Goal: Check status: Check status

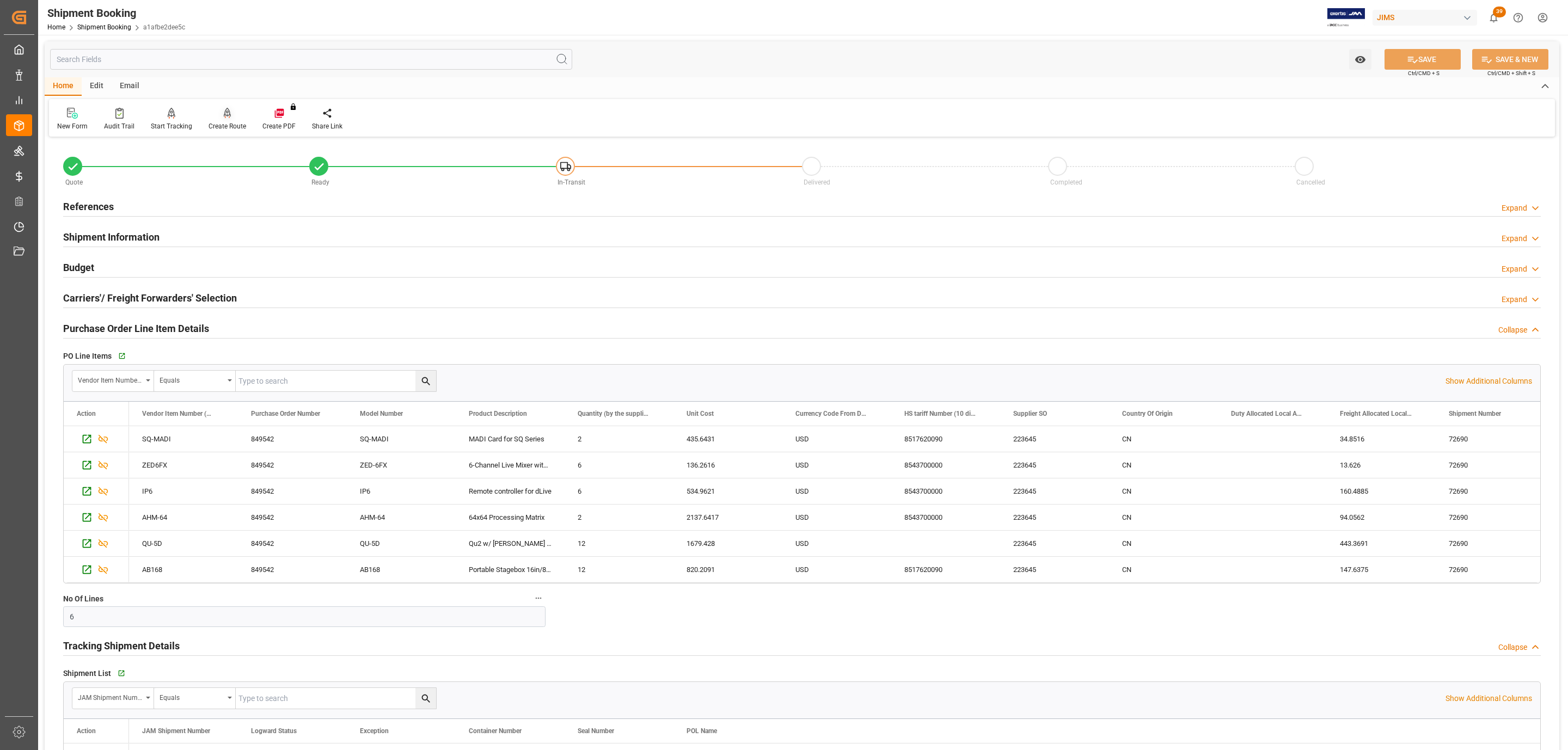
scroll to position [82, 0]
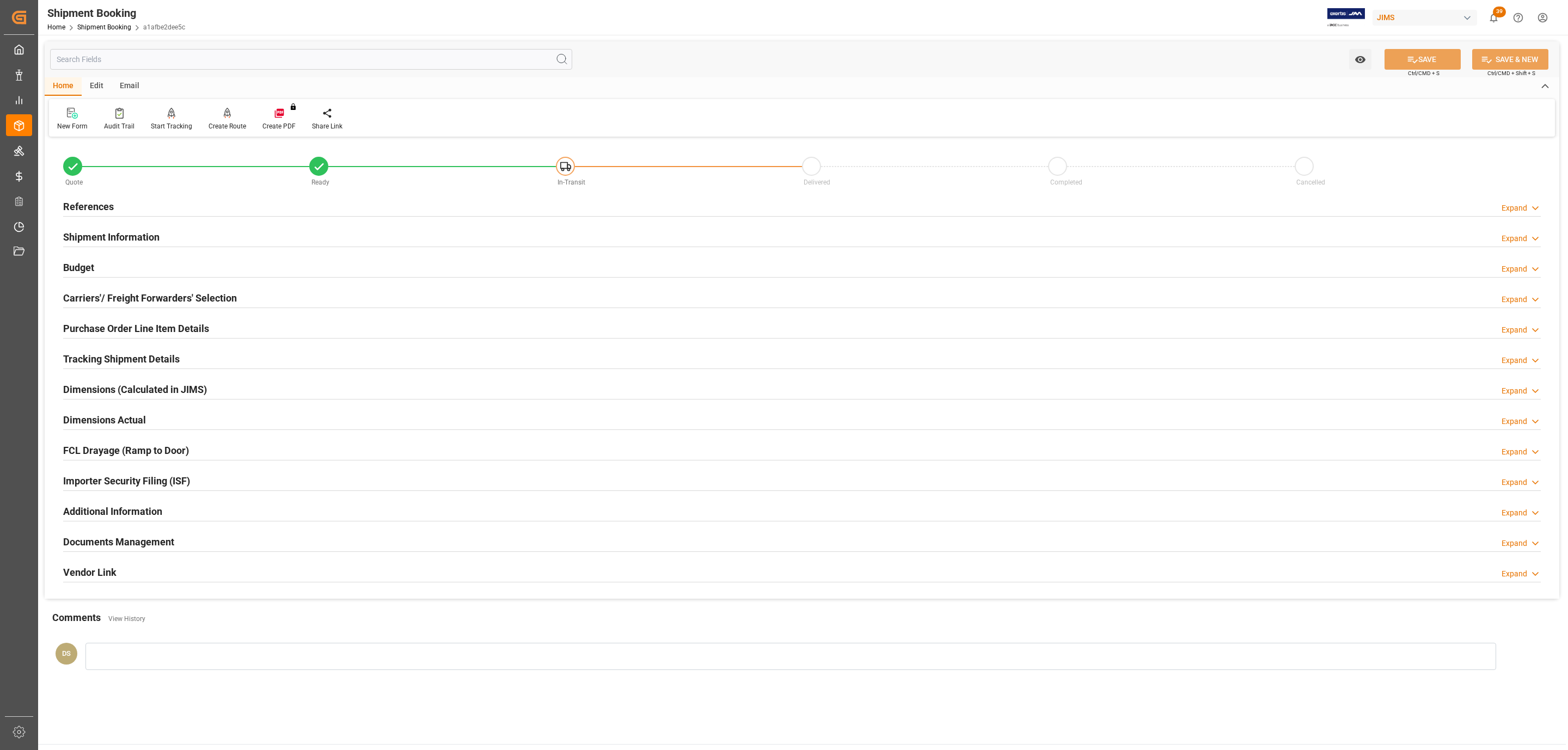
click at [112, 550] on h2 "Documents Management" at bounding box center [118, 541] width 111 height 14
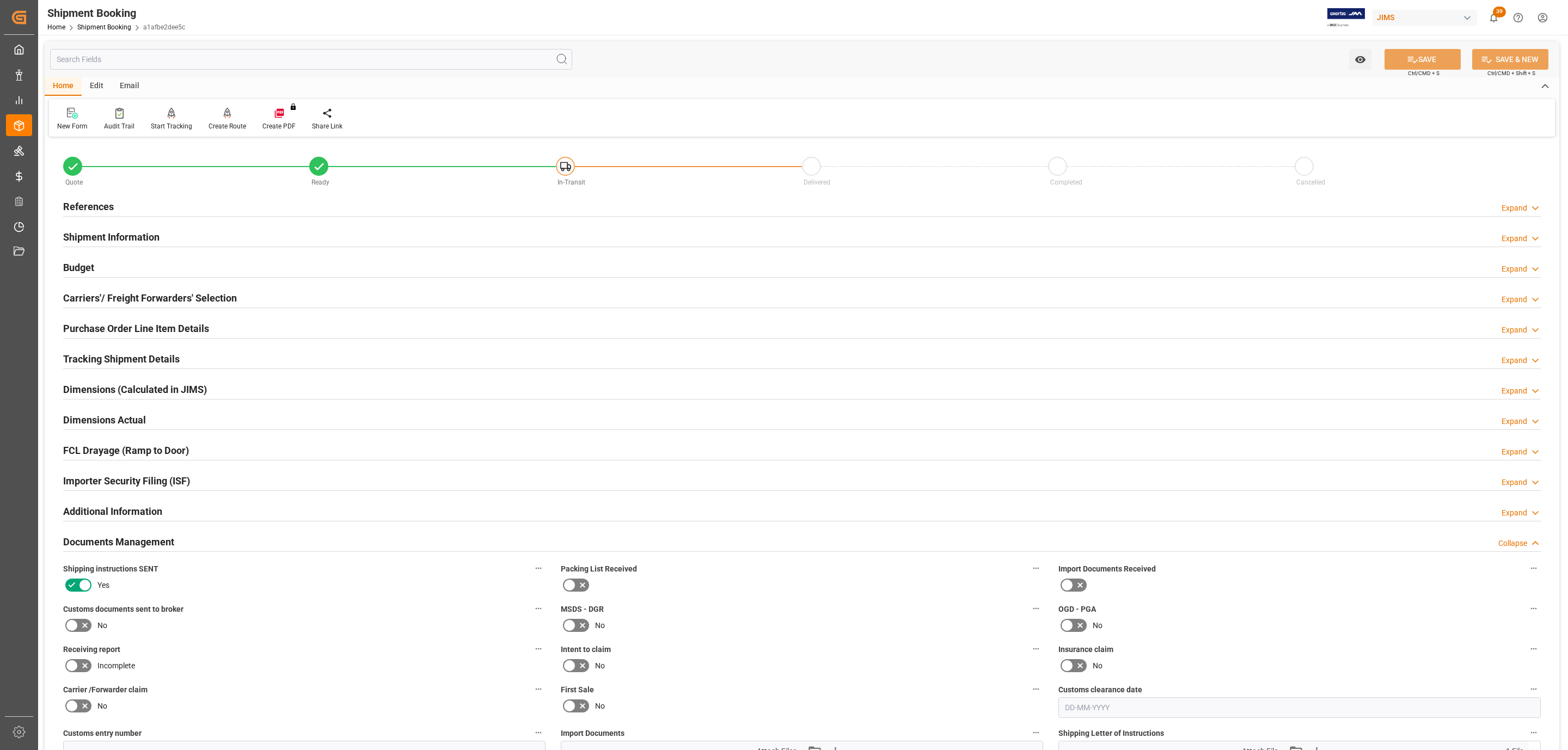
click at [80, 634] on label at bounding box center [78, 626] width 30 height 18
click at [0, 0] on input "checkbox" at bounding box center [0, 0] width 0 height 0
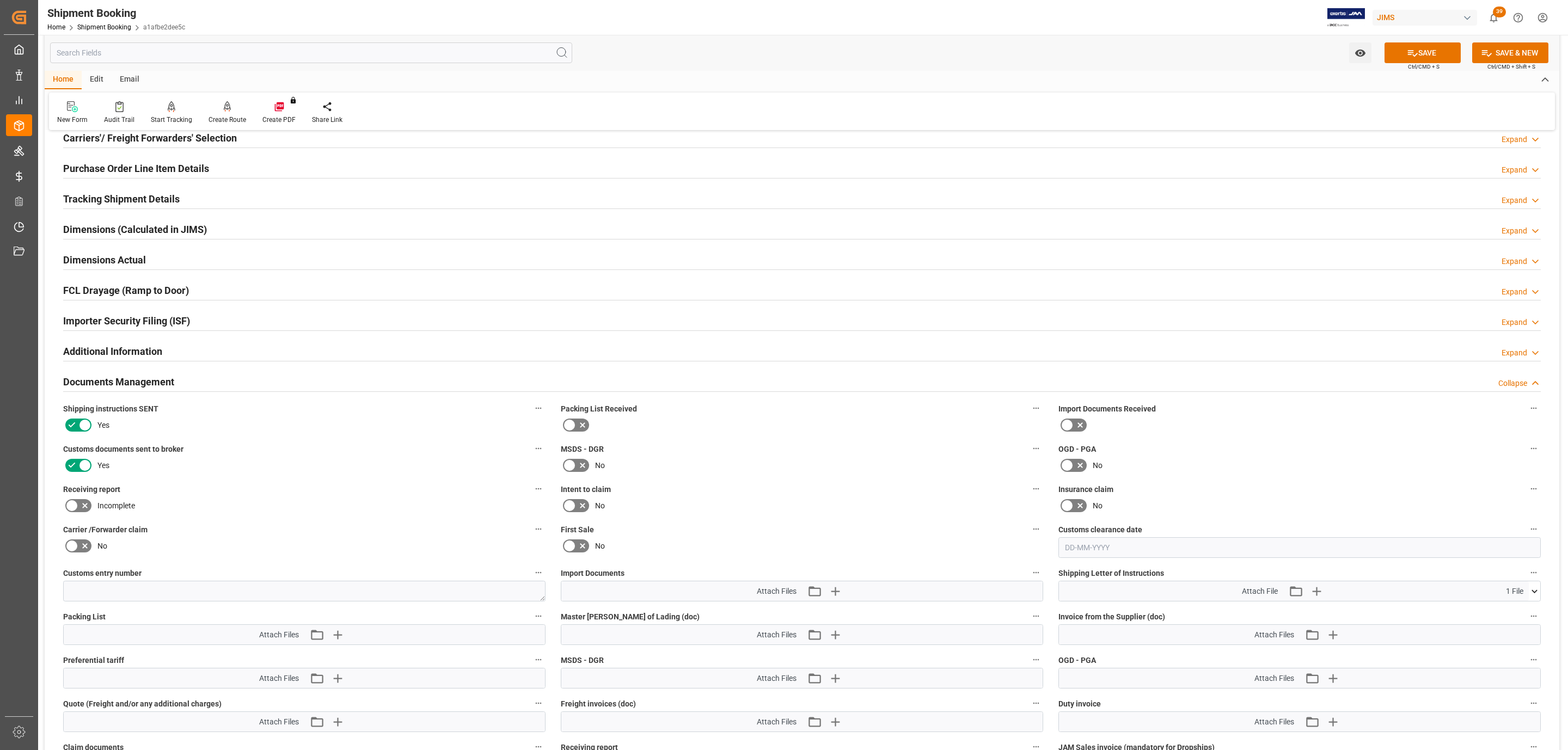
scroll to position [408, 0]
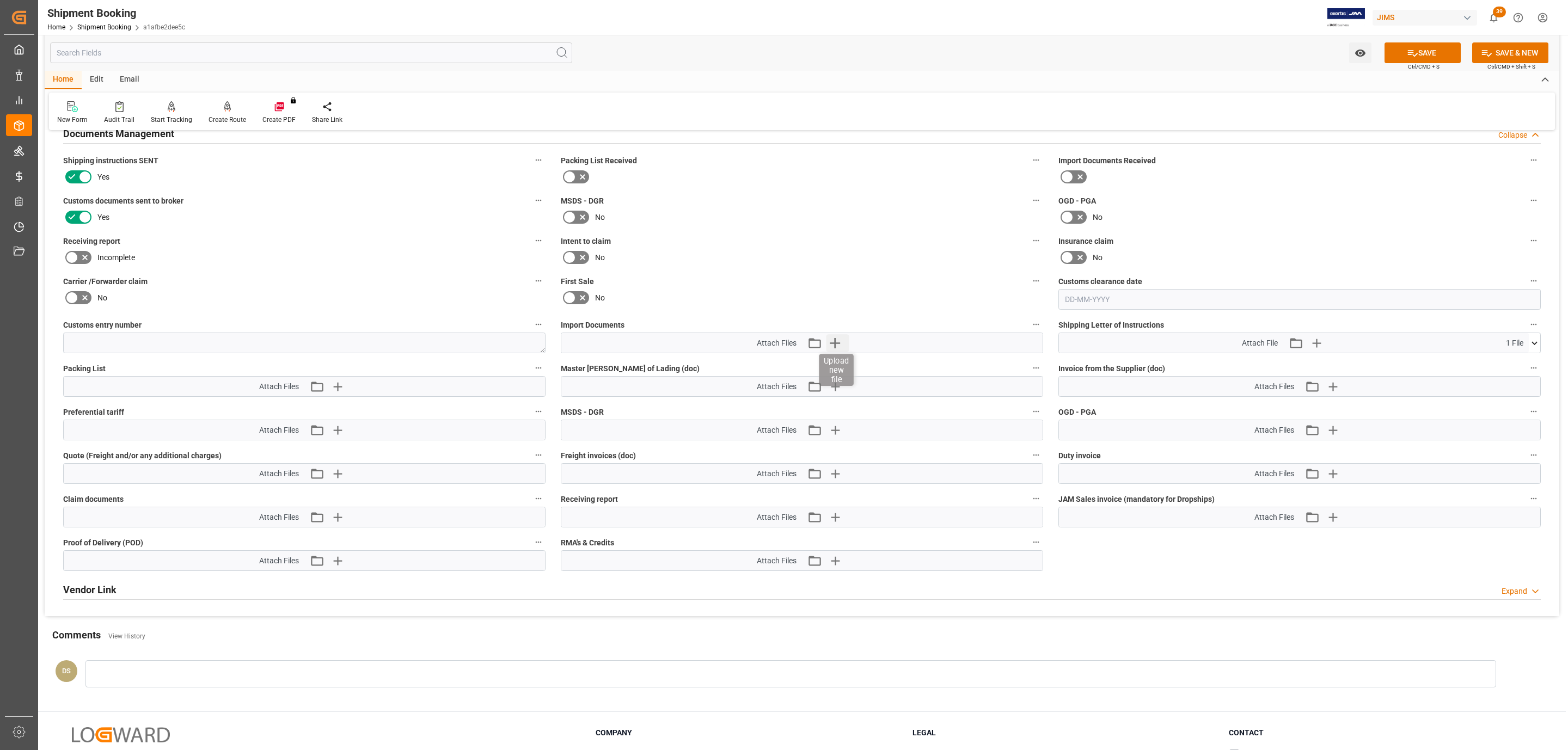
click at [832, 343] on icon "button" at bounding box center [835, 343] width 18 height 18
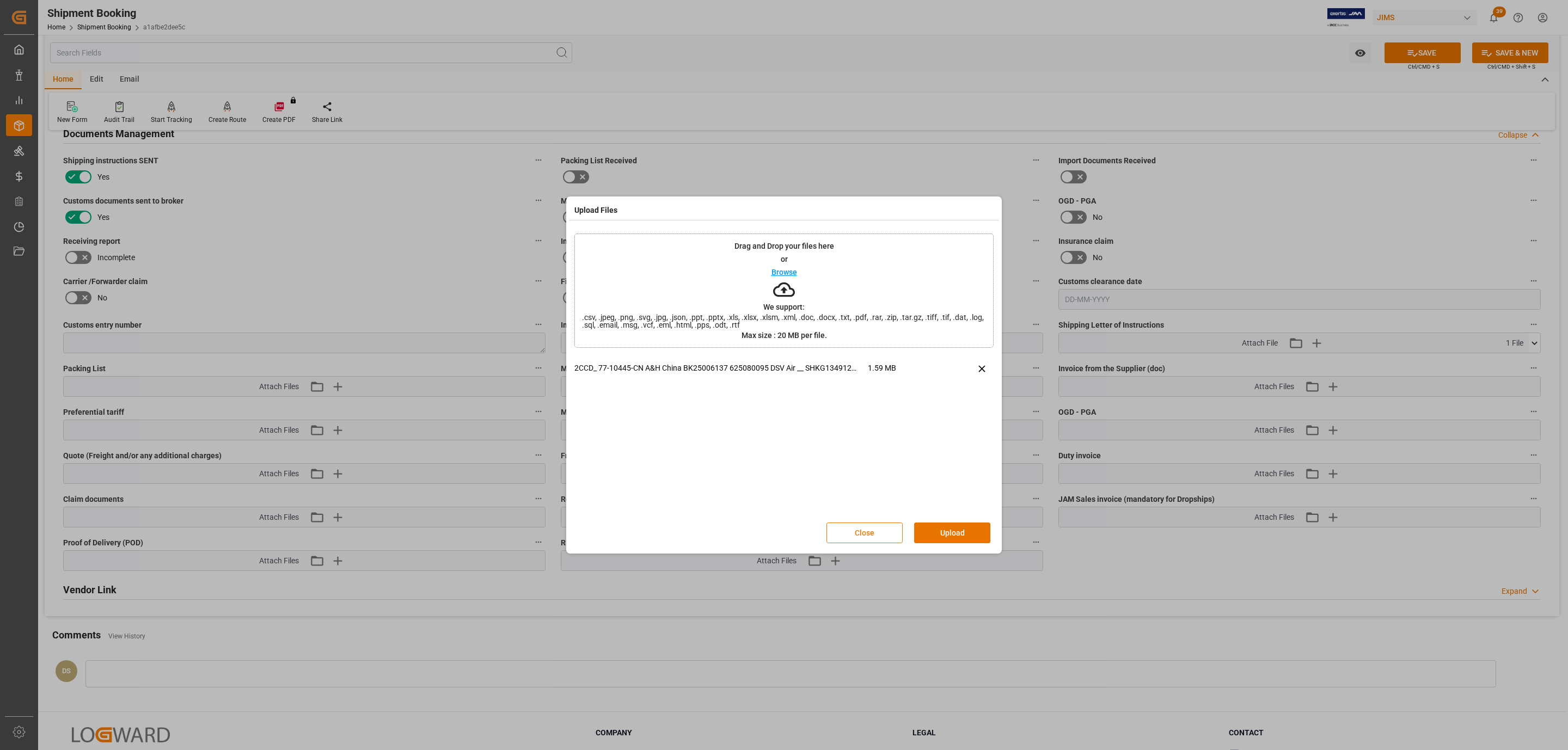
click at [889, 536] on button "Close" at bounding box center [864, 533] width 76 height 21
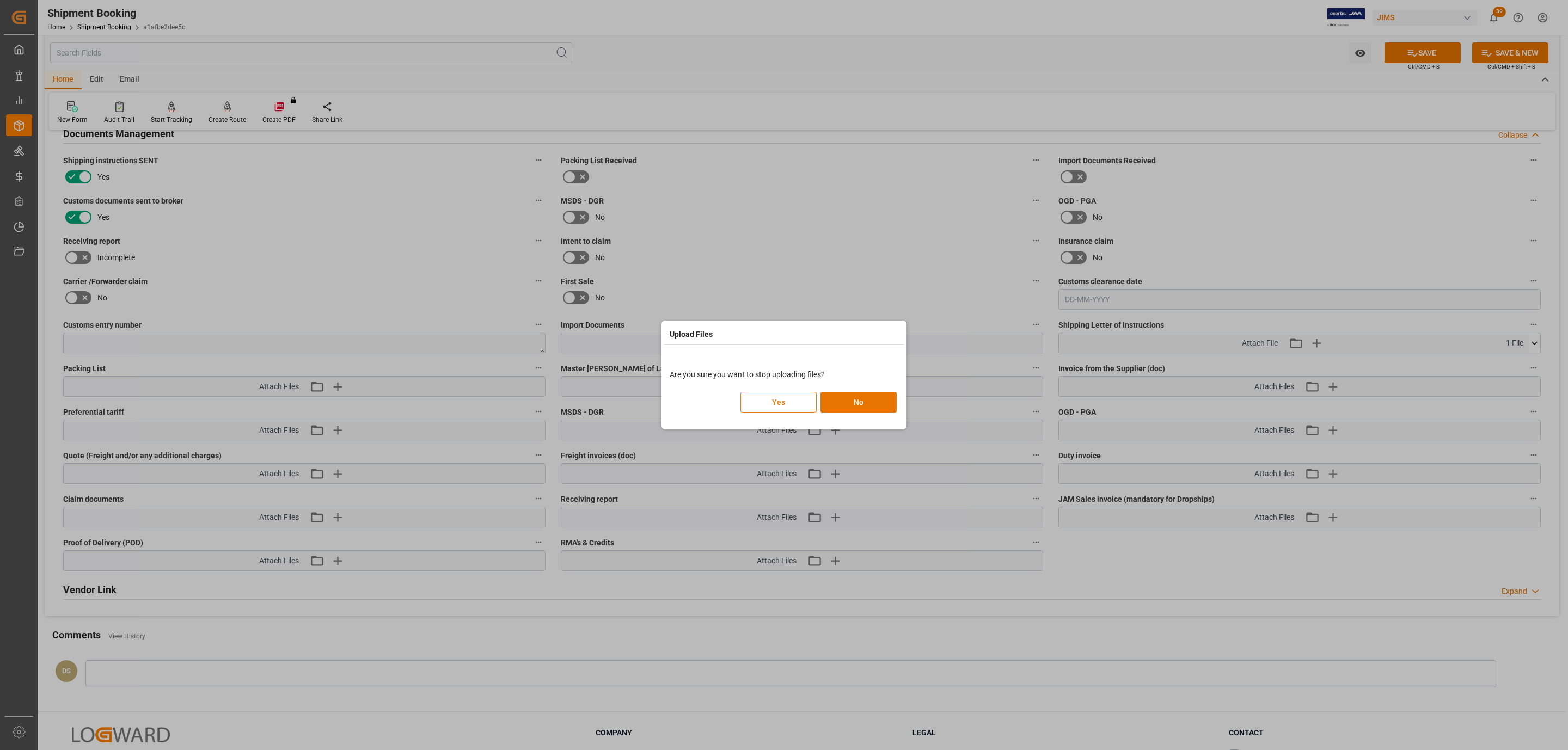
click at [805, 407] on button "Yes" at bounding box center [778, 402] width 76 height 21
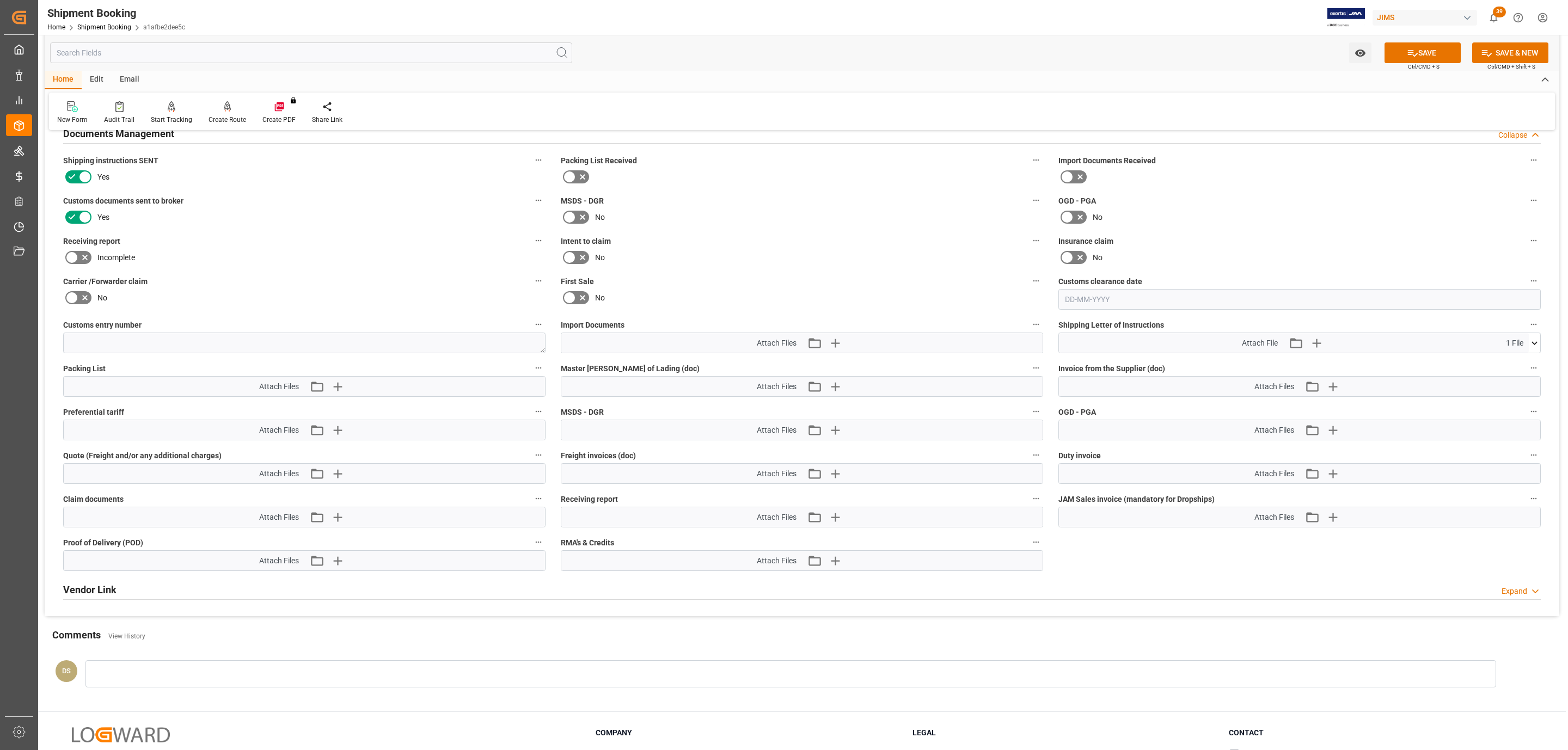
scroll to position [0, 0]
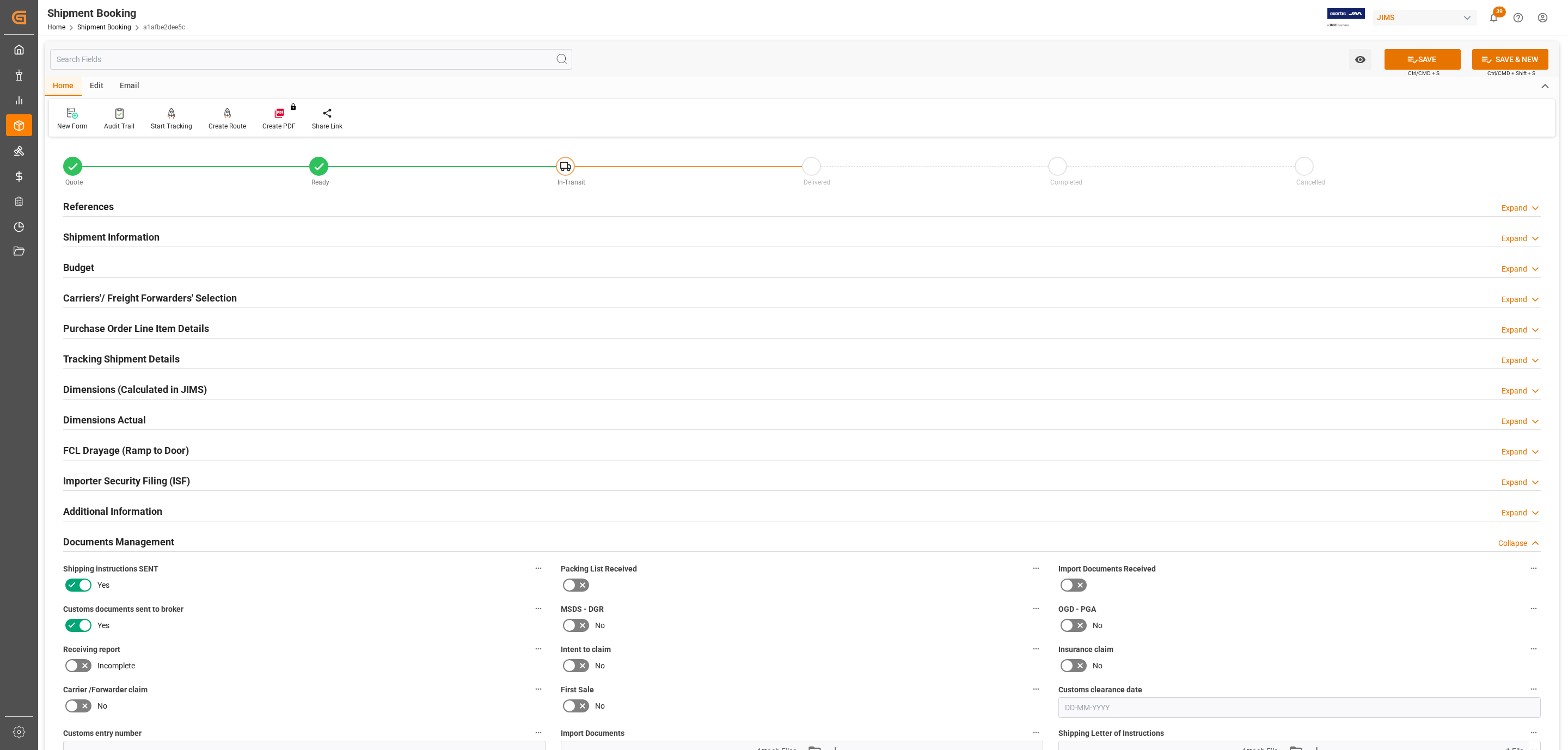
click at [125, 199] on div "References Expand" at bounding box center [802, 205] width 1477 height 21
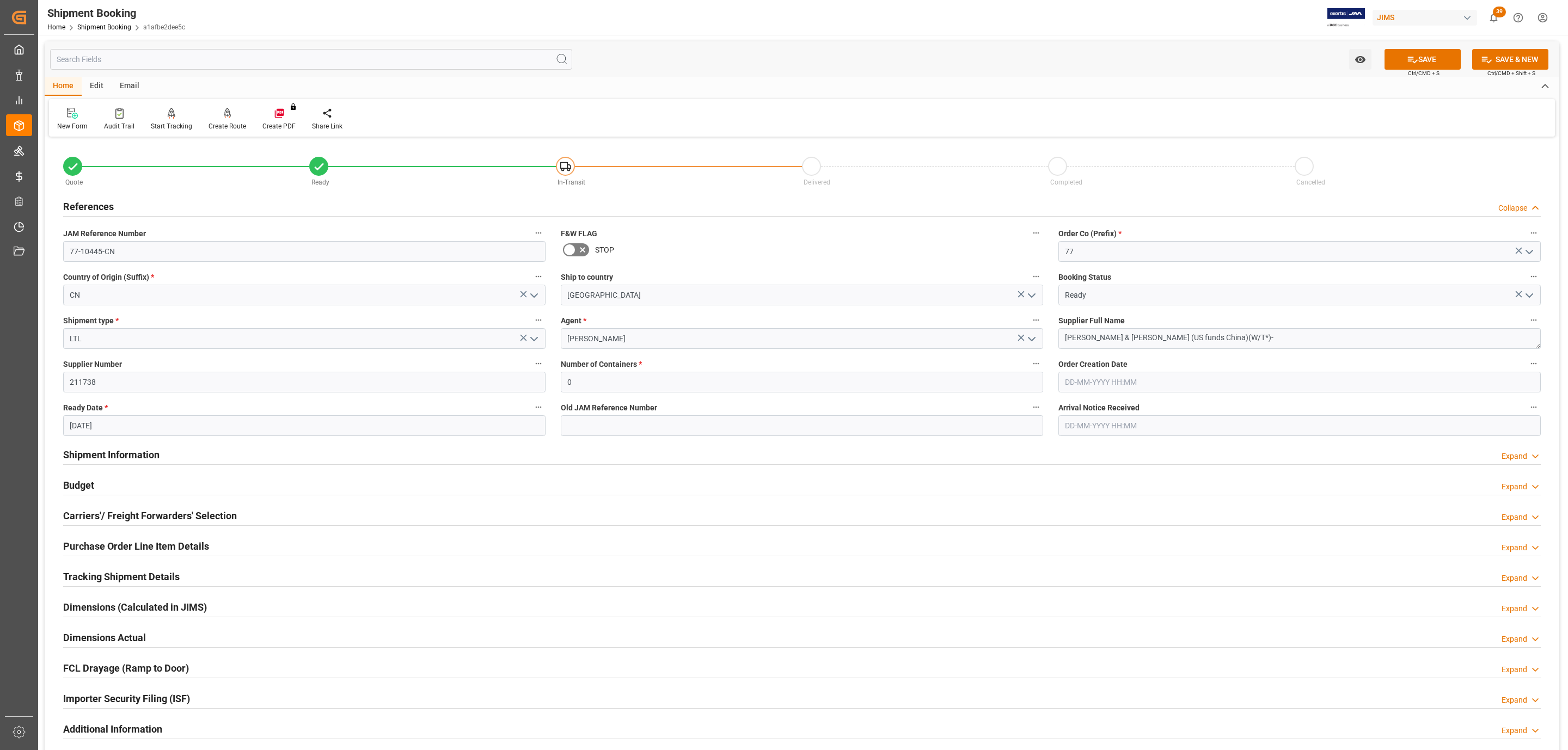
click at [125, 199] on div "References Collapse" at bounding box center [802, 205] width 1477 height 21
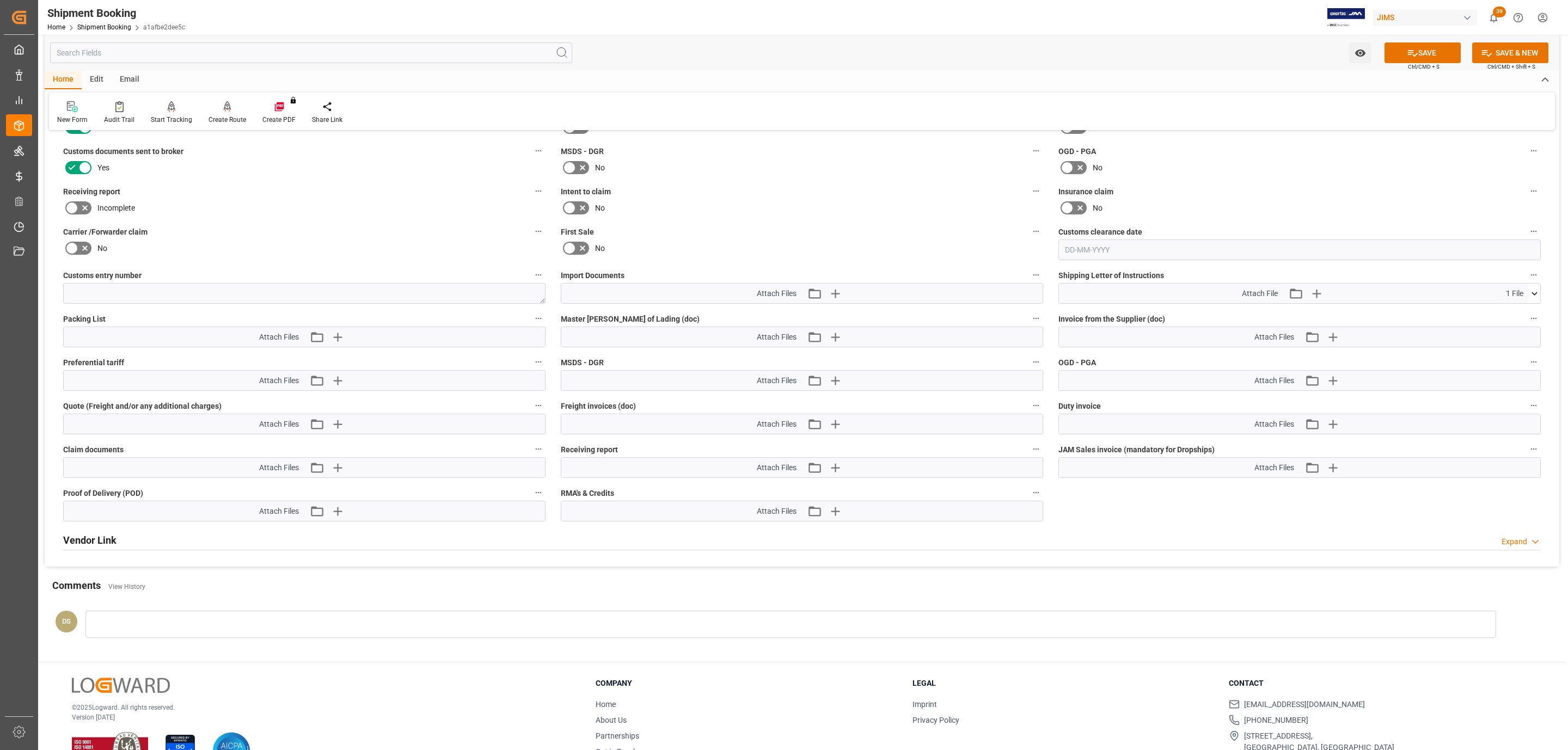
scroll to position [498, 0]
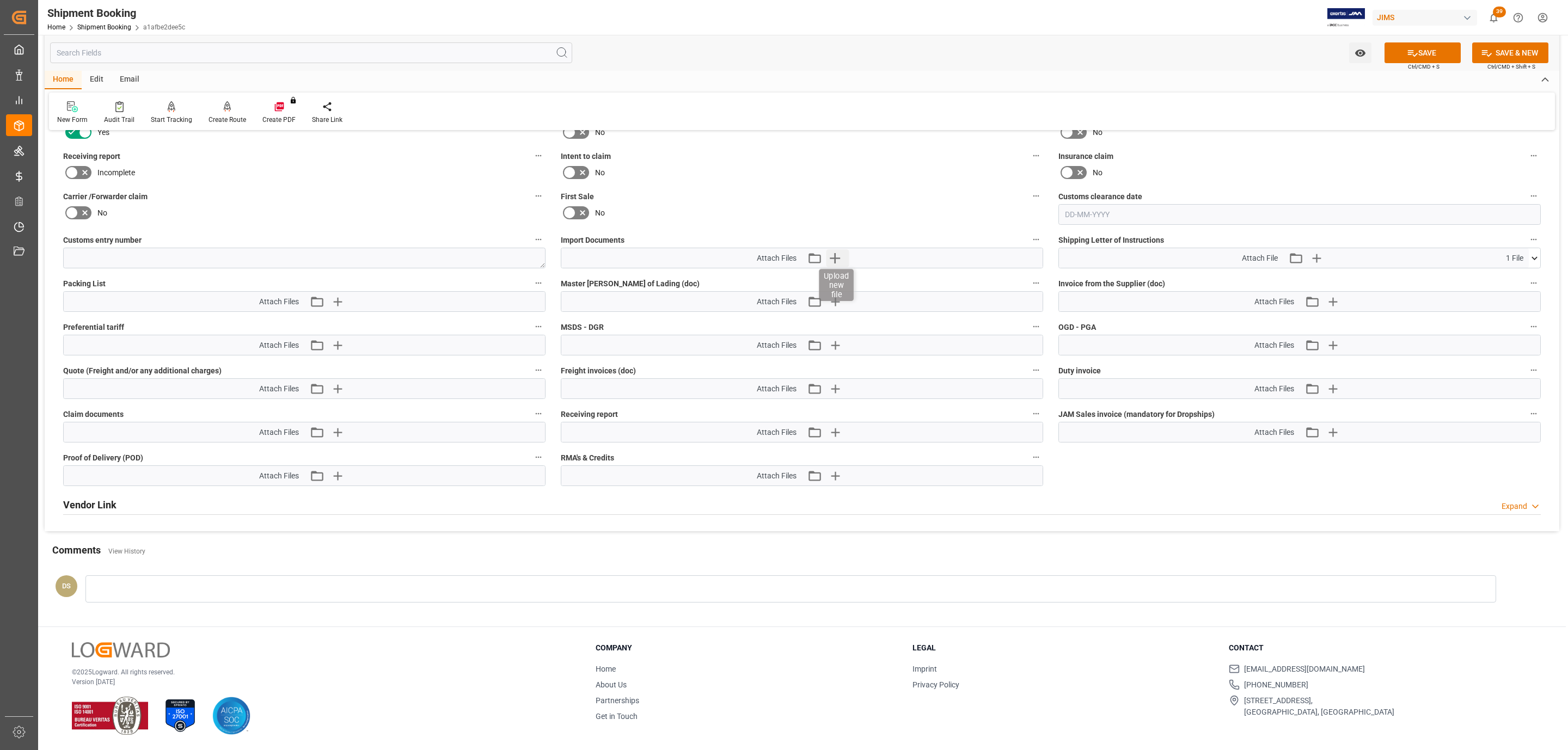
click at [833, 255] on icon "button" at bounding box center [835, 258] width 18 height 18
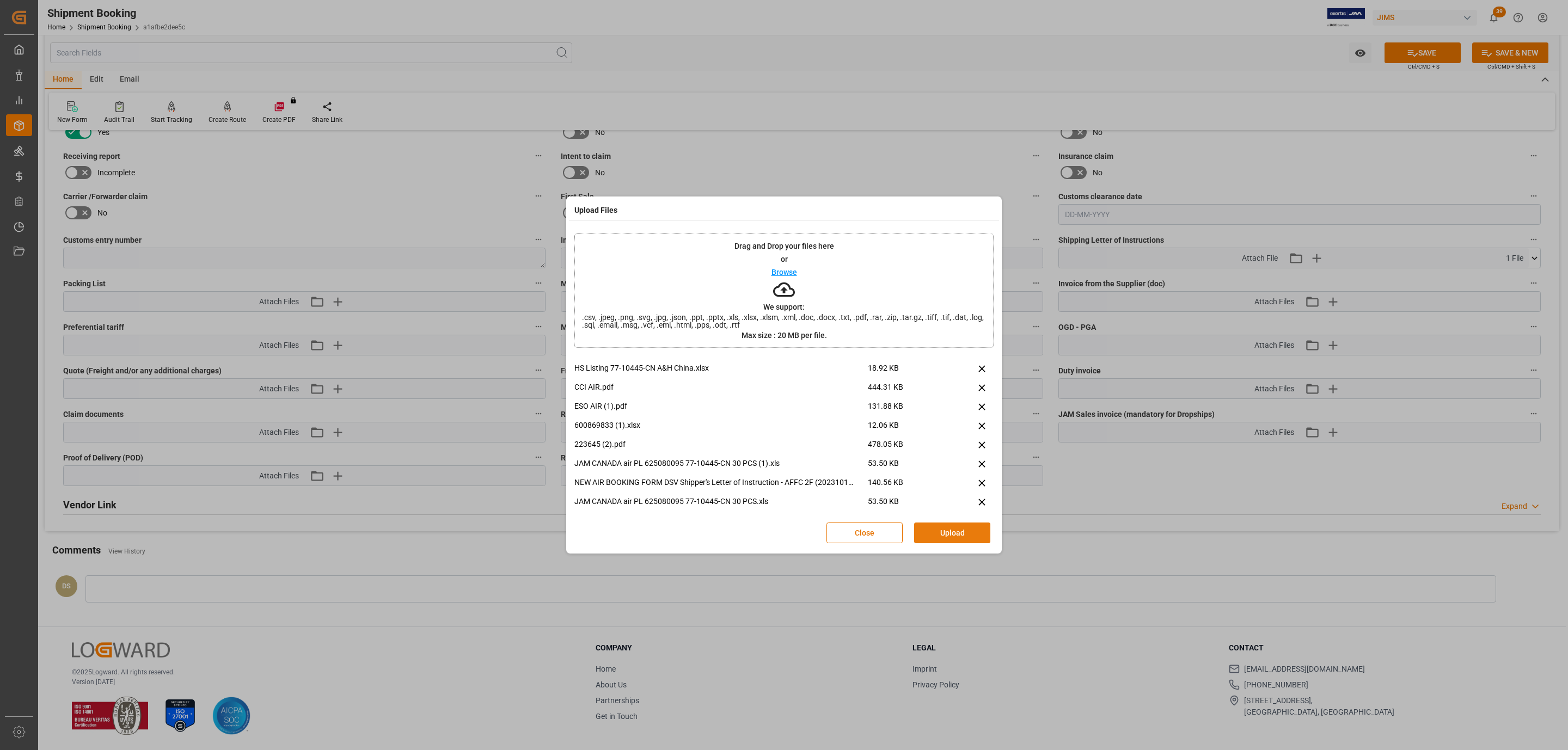
click at [954, 538] on button "Upload" at bounding box center [952, 533] width 76 height 21
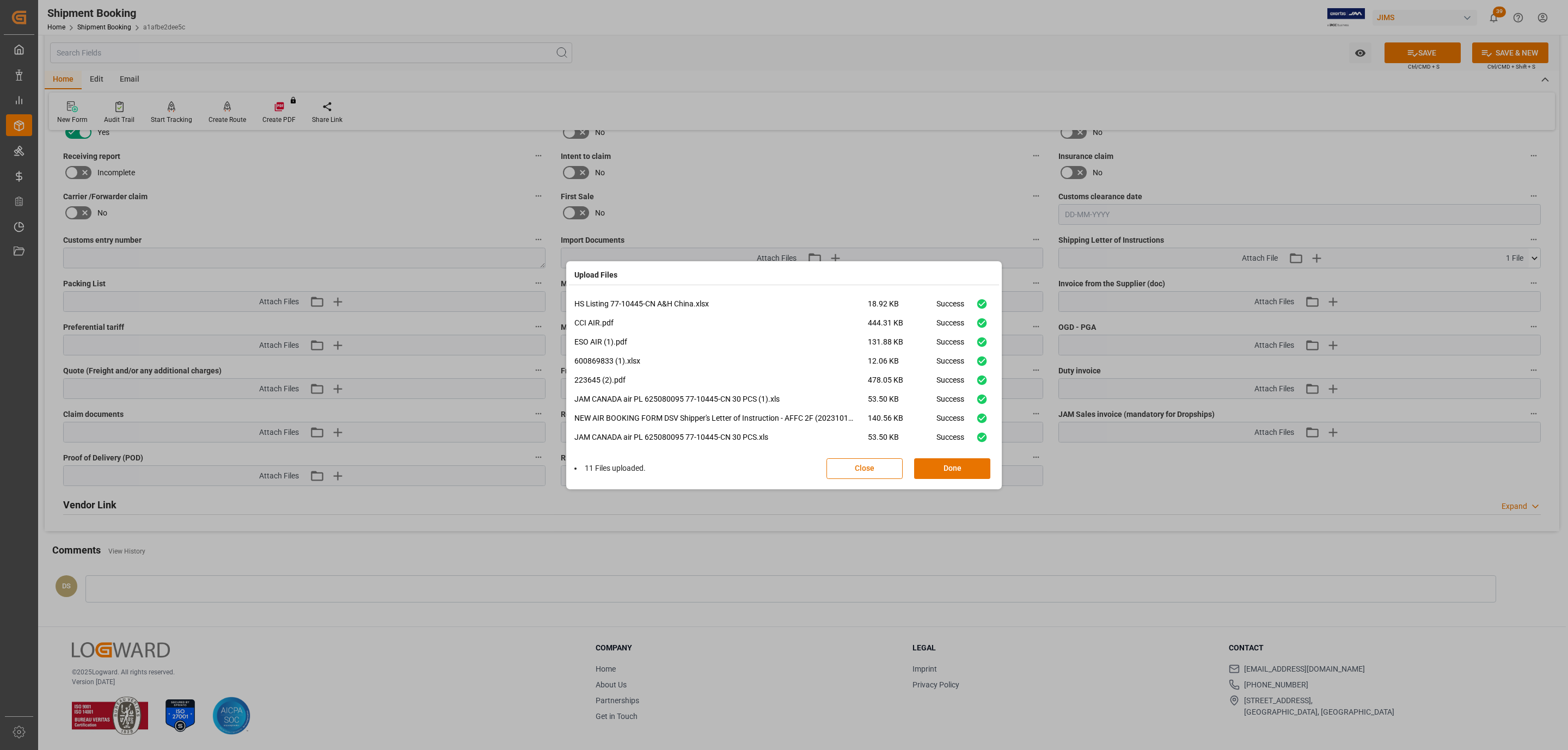
click at [957, 458] on div "11 Files uploaded. Close Done" at bounding box center [783, 468] width 419 height 36
click at [954, 463] on button "Done" at bounding box center [952, 468] width 76 height 21
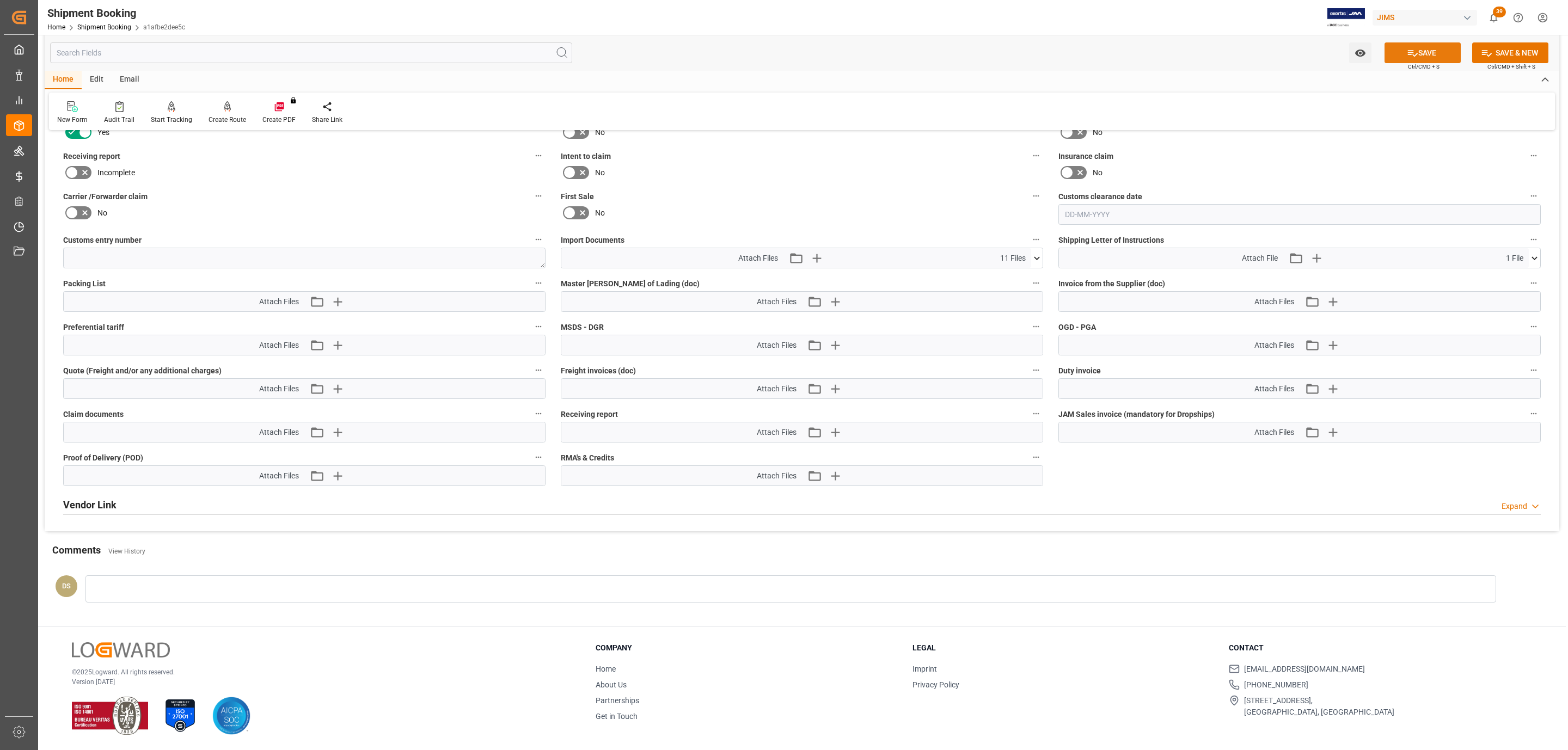
click at [1413, 54] on icon at bounding box center [1412, 53] width 11 height 11
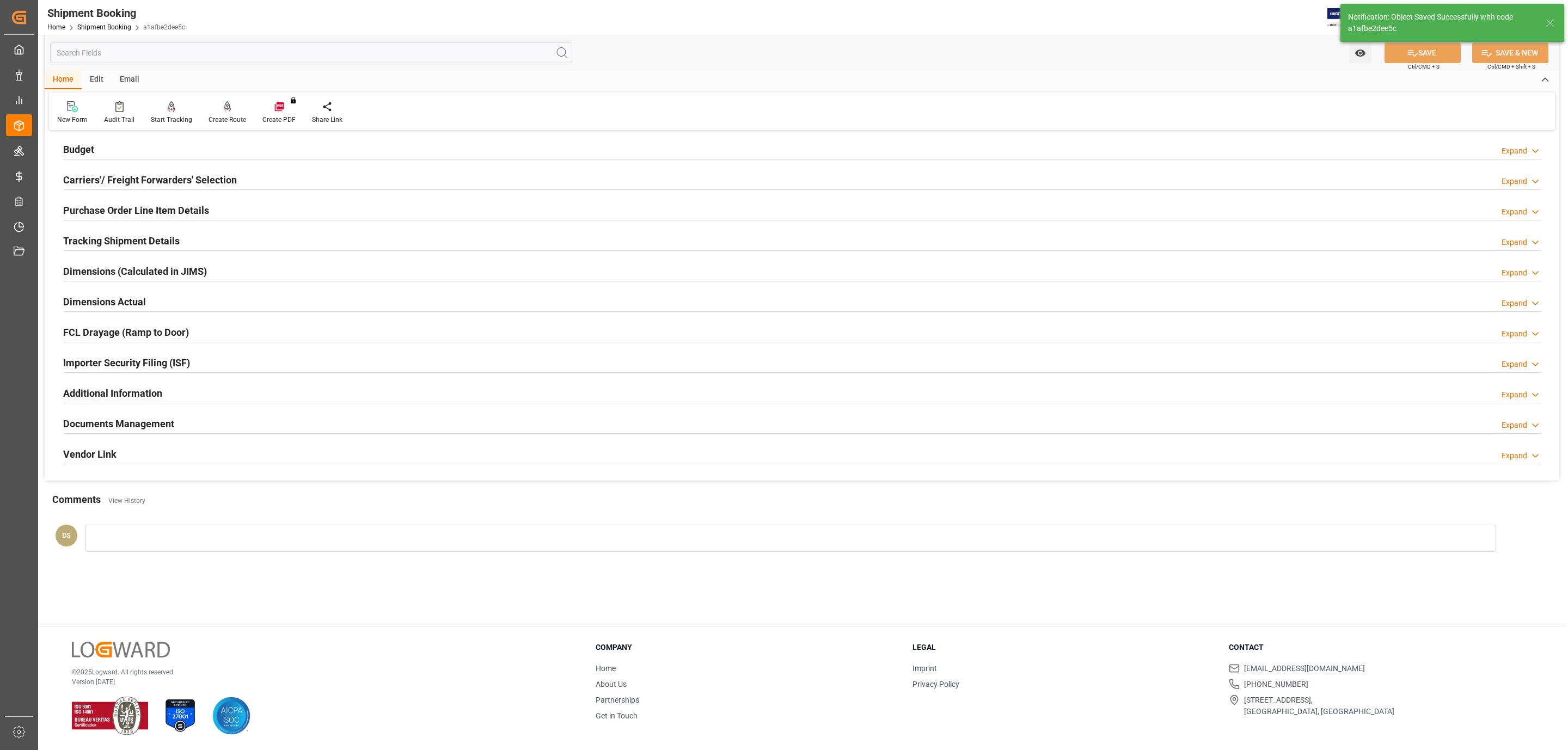
scroll to position [118, 0]
click at [138, 246] on h2 "Tracking Shipment Details" at bounding box center [121, 241] width 117 height 14
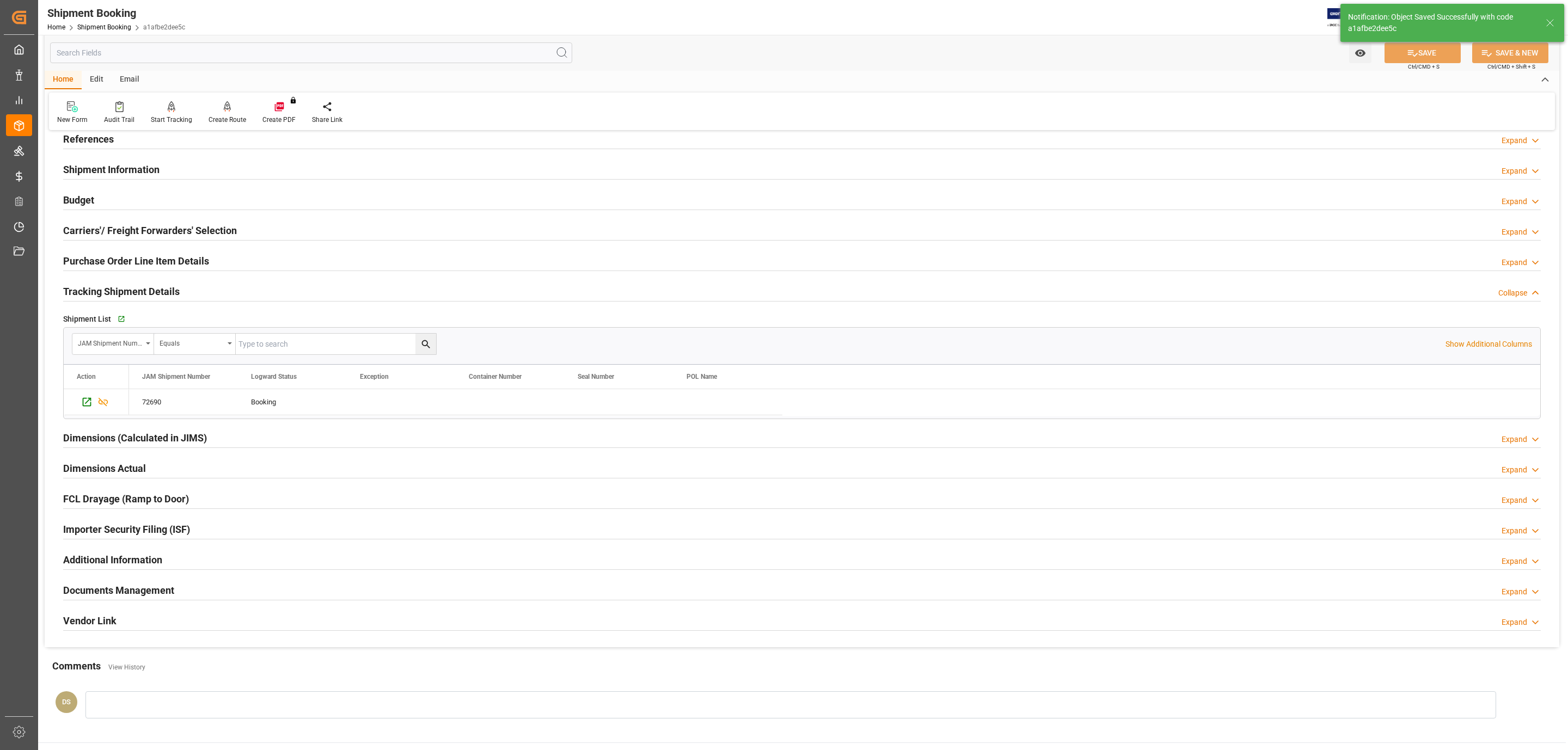
scroll to position [0, 0]
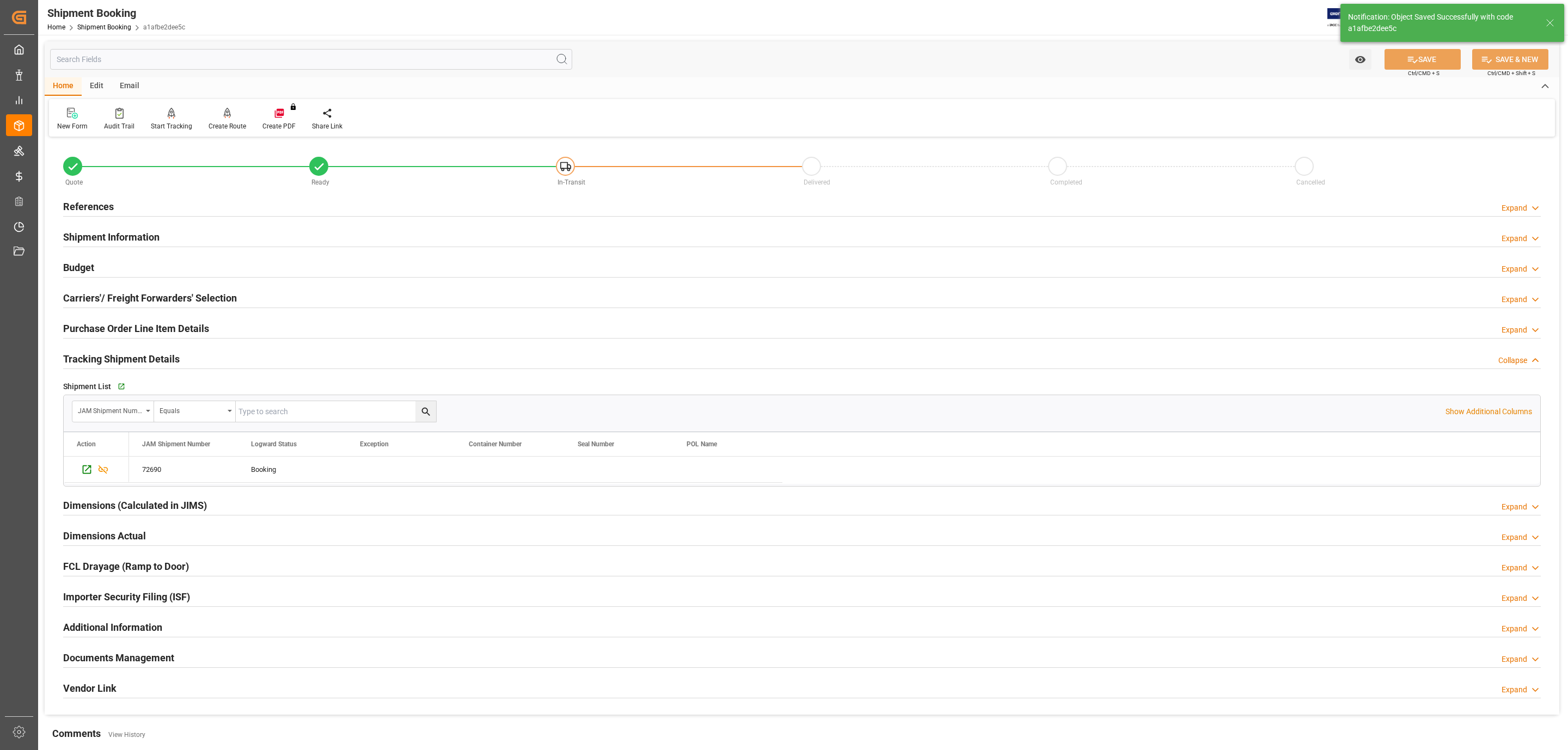
click at [105, 239] on h2 "Shipment Information" at bounding box center [111, 236] width 96 height 14
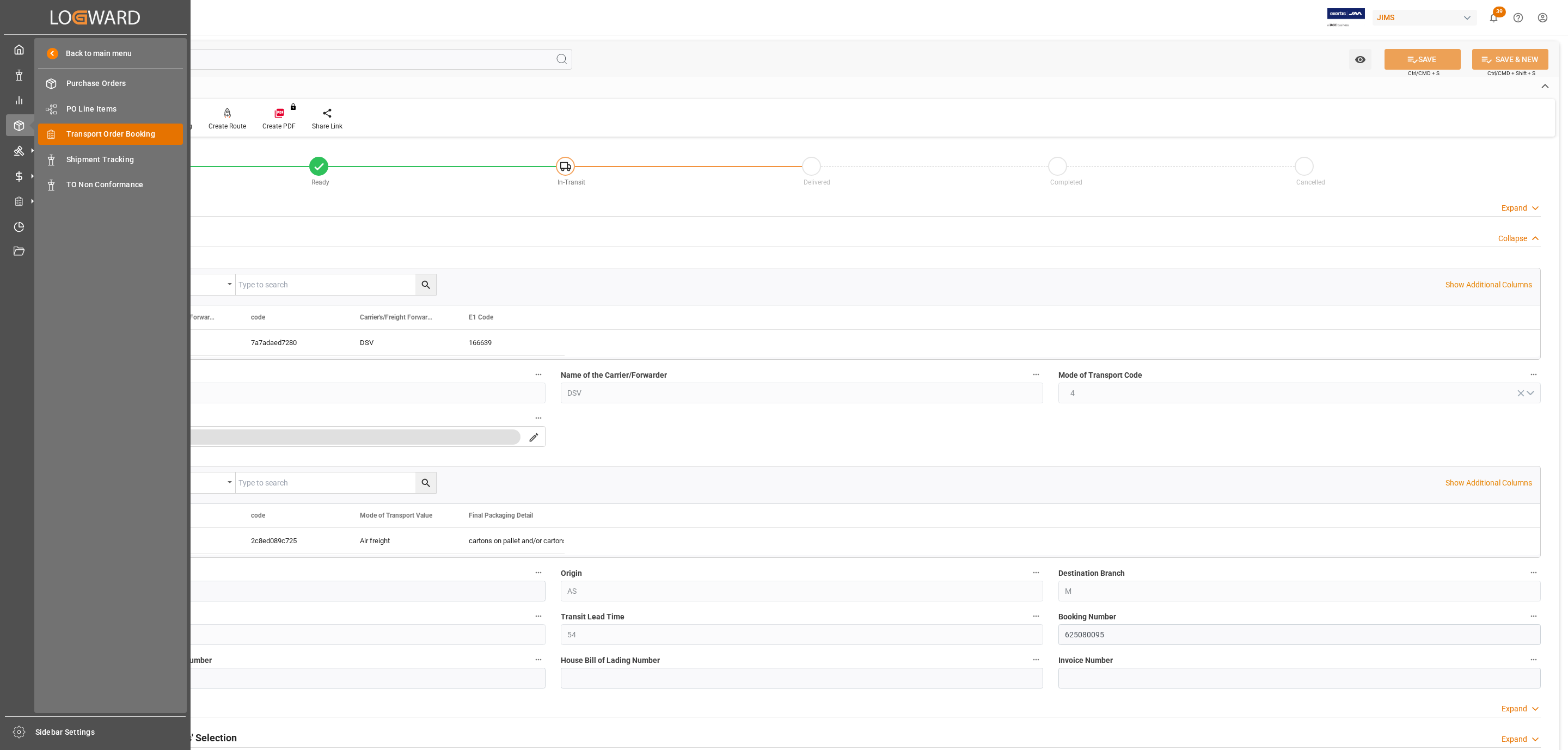
click at [146, 133] on span "Transport Order Booking" at bounding box center [125, 134] width 117 height 11
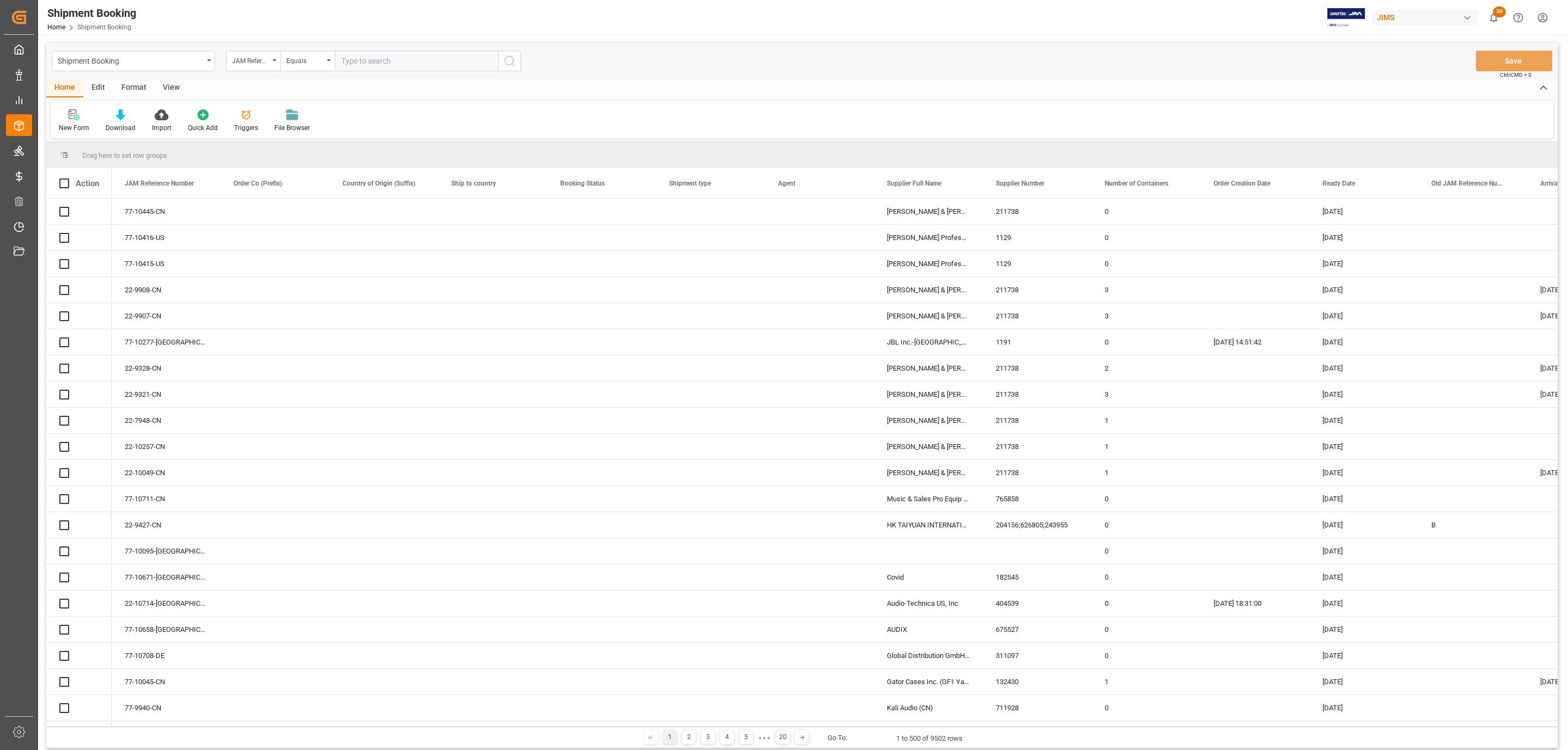
paste input "77-10664-US"
type input "77-10664-US"
click at [518, 58] on button "search button" at bounding box center [509, 61] width 23 height 21
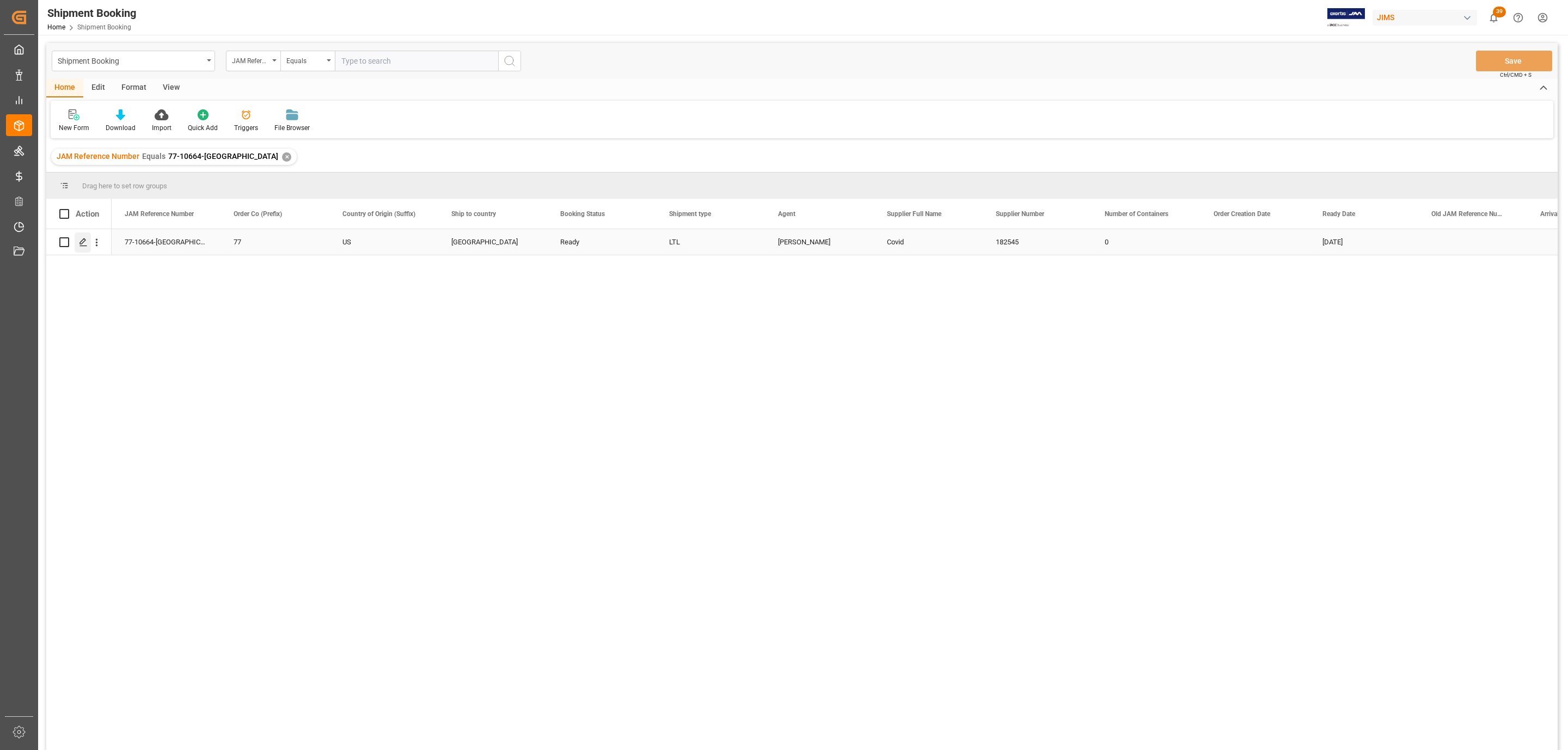
click at [80, 246] on icon "Press SPACE to select this row." at bounding box center [83, 242] width 9 height 9
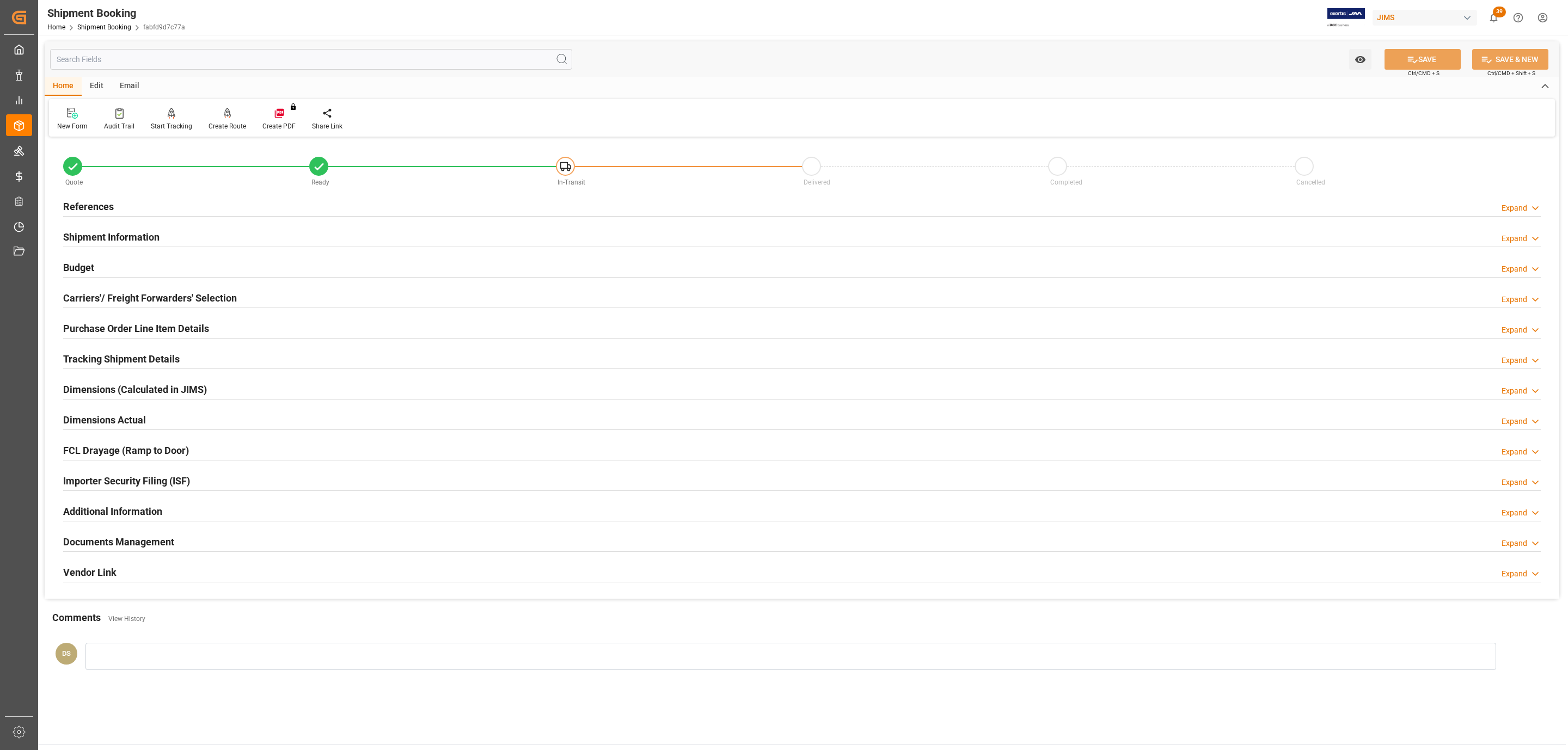
click at [171, 205] on div "References Expand" at bounding box center [802, 205] width 1477 height 21
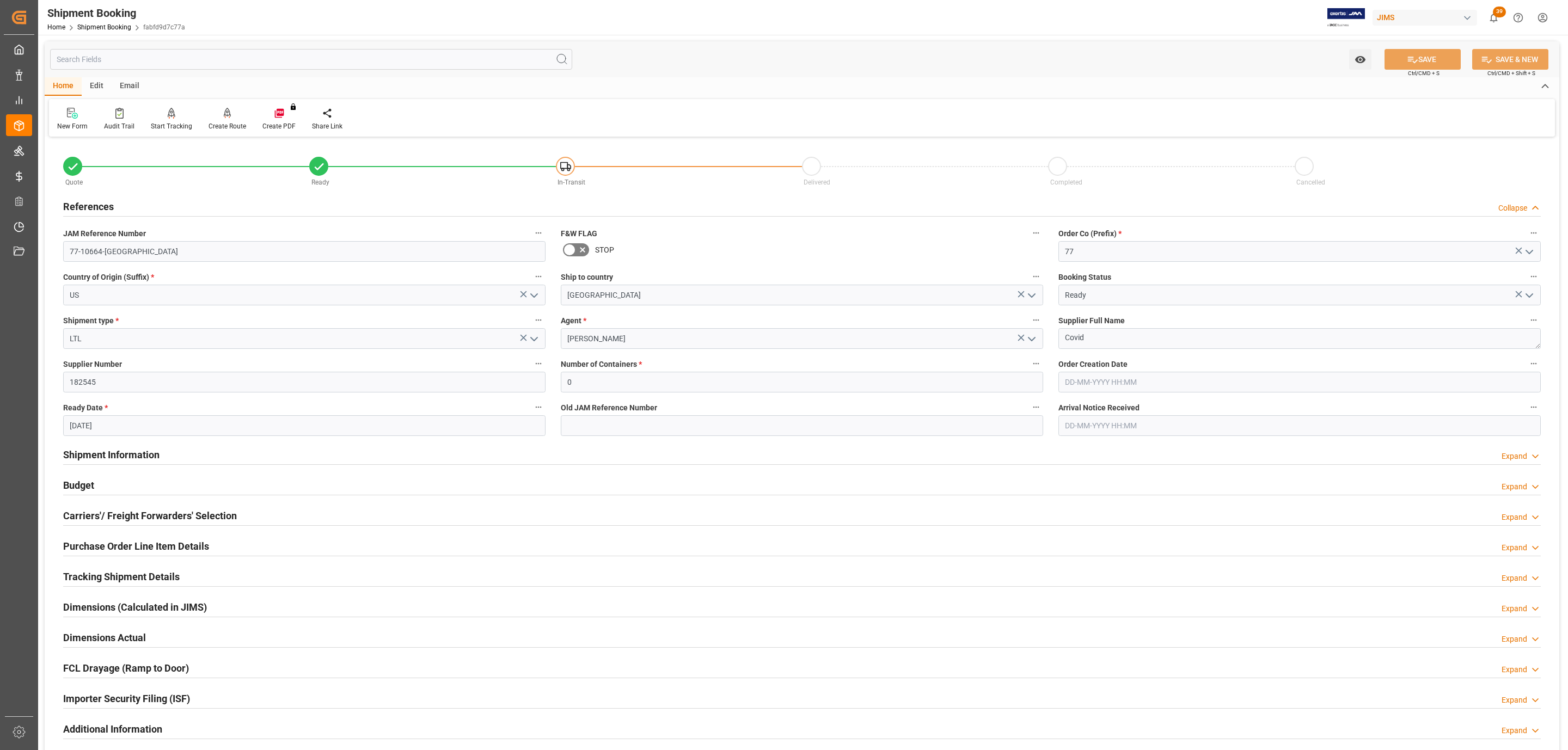
click at [171, 205] on div "References Collapse" at bounding box center [802, 205] width 1477 height 21
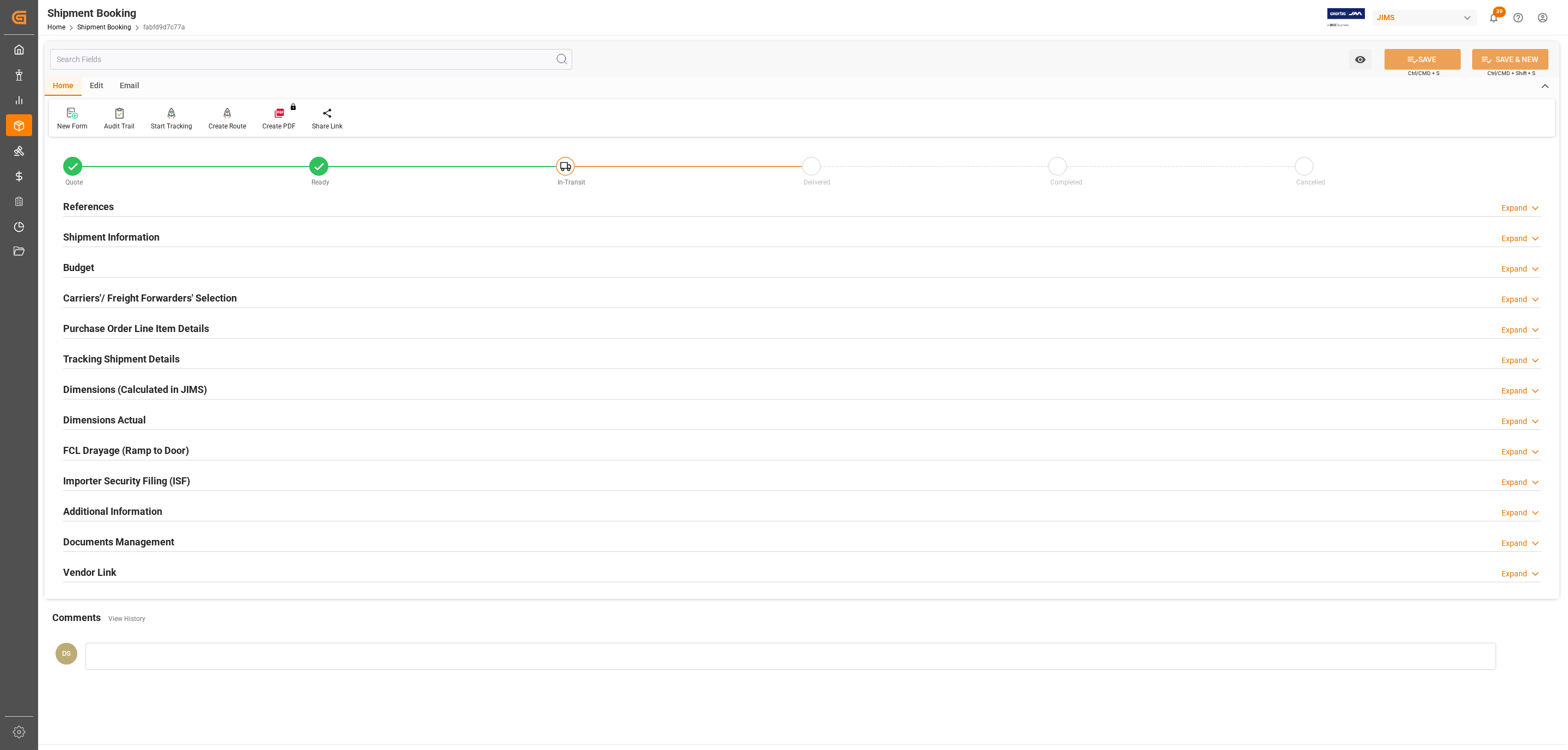
click at [122, 354] on h2 "Tracking Shipment Details" at bounding box center [121, 359] width 117 height 14
